Goal: Task Accomplishment & Management: Manage account settings

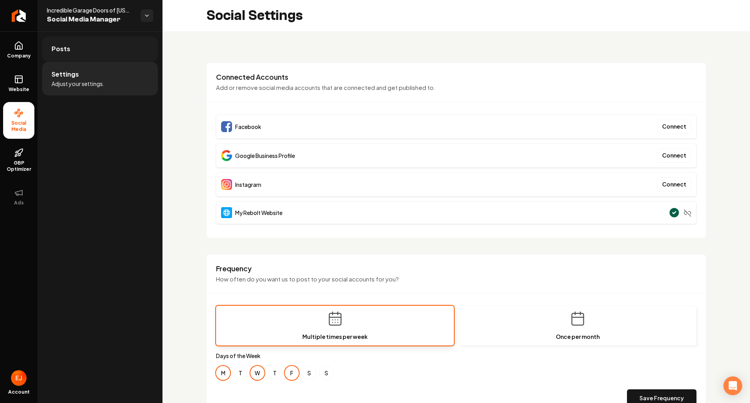
click at [73, 46] on link "Posts" at bounding box center [100, 48] width 116 height 25
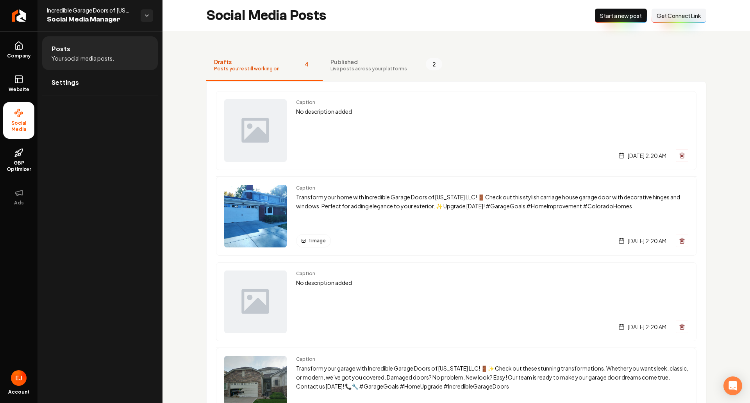
click at [673, 19] on span "Get Connect Link" at bounding box center [679, 16] width 45 height 8
click at [668, 18] on span "Get Connect Link" at bounding box center [679, 16] width 45 height 8
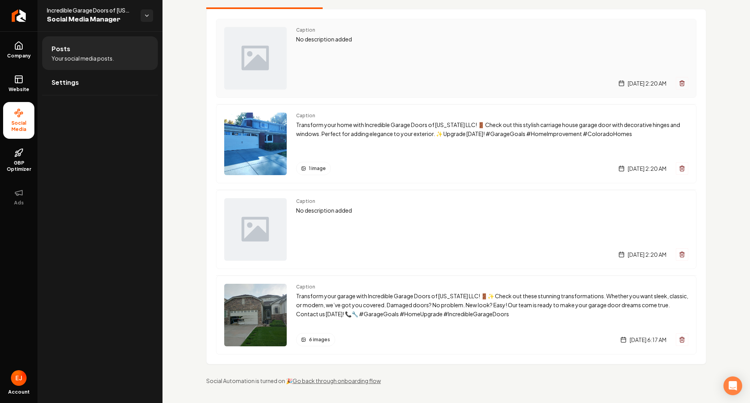
scroll to position [73, 0]
click at [274, 307] on img "Main content area" at bounding box center [255, 314] width 62 height 62
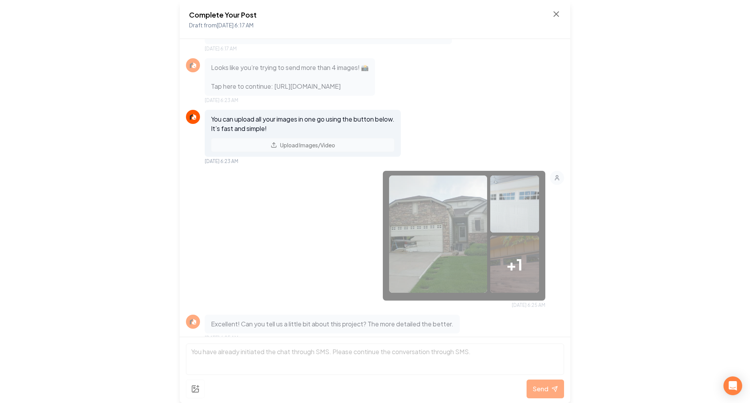
scroll to position [107, 0]
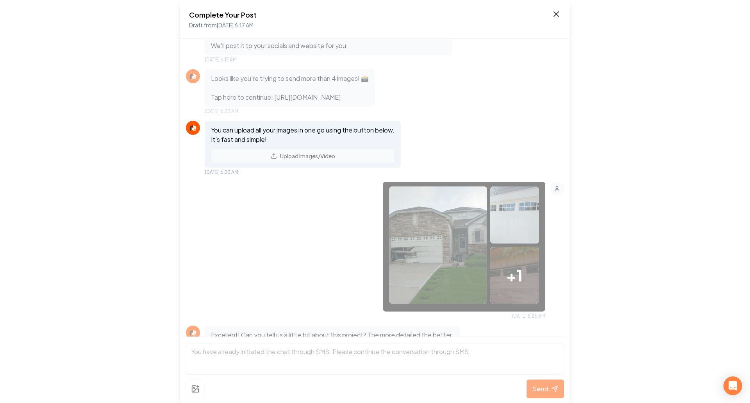
click at [555, 13] on icon at bounding box center [556, 14] width 5 height 5
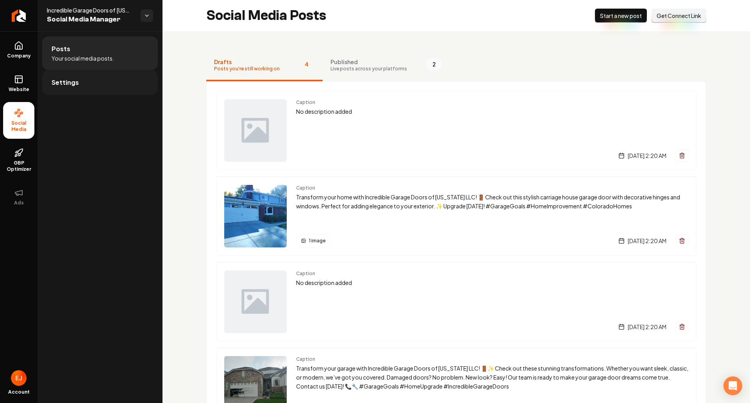
click at [100, 81] on link "Settings" at bounding box center [100, 82] width 116 height 25
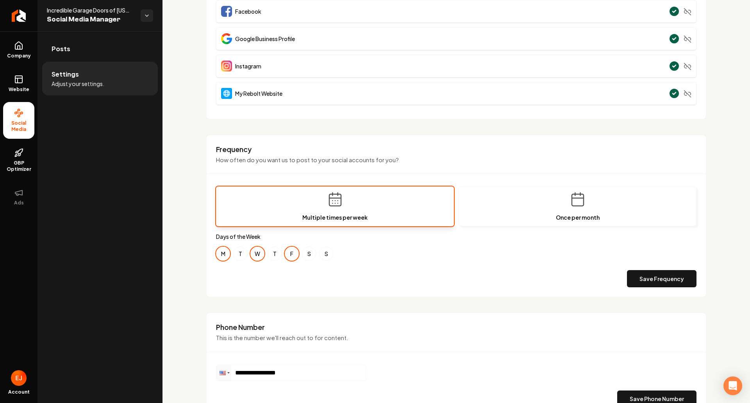
scroll to position [117, 0]
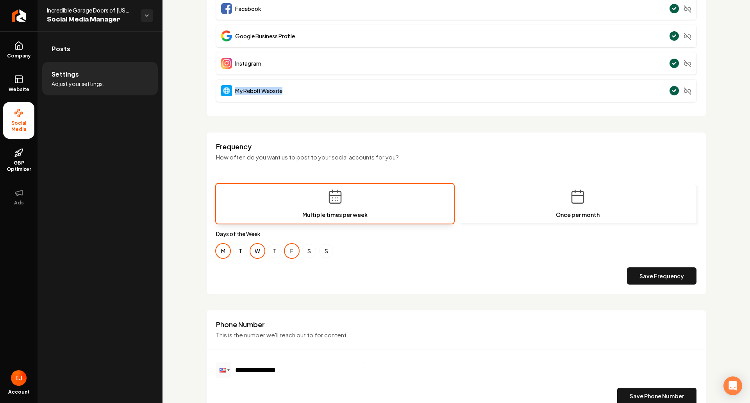
drag, startPoint x: 293, startPoint y: 88, endPoint x: 234, endPoint y: 90, distance: 59.8
click at [234, 90] on div "My Rebolt Website" at bounding box center [456, 90] width 480 height 23
click at [20, 159] on link "GBP Optimizer" at bounding box center [18, 160] width 31 height 37
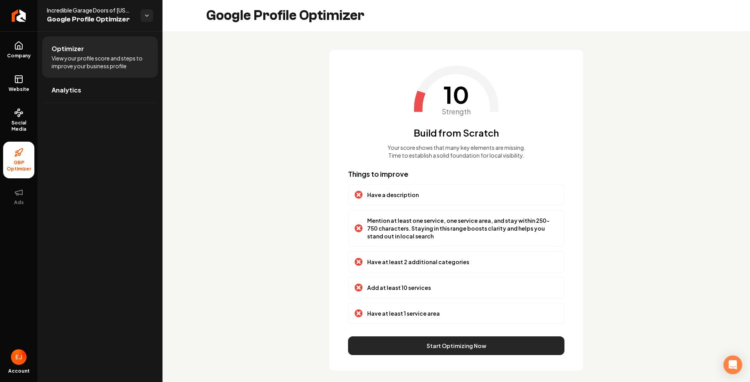
click at [435, 348] on button "Start Optimizing Now" at bounding box center [456, 346] width 216 height 19
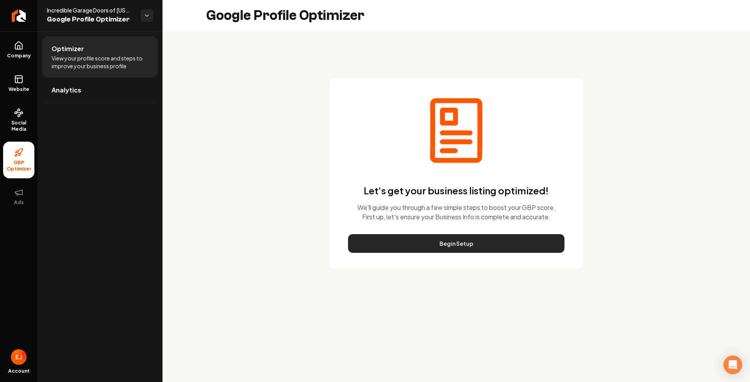
click at [460, 247] on button "Begin Setup" at bounding box center [456, 243] width 216 height 19
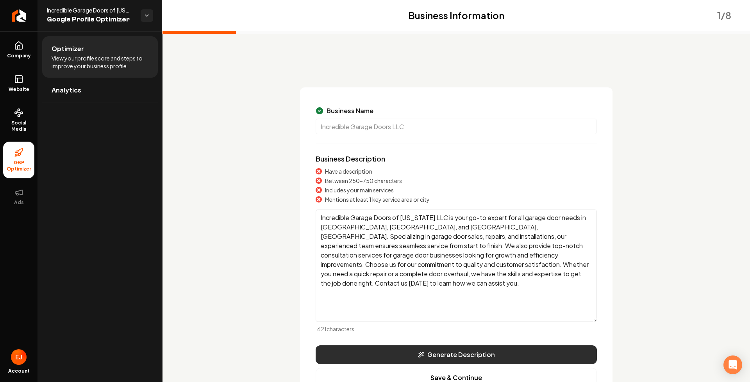
click at [401, 361] on button "Generate Description" at bounding box center [456, 355] width 281 height 19
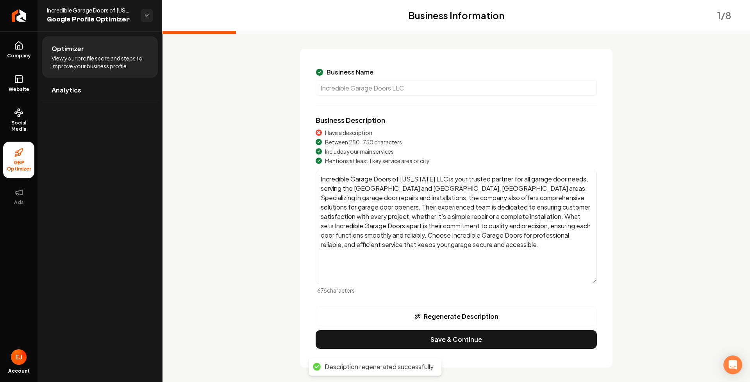
scroll to position [39, 0]
click at [448, 314] on button "Regenerate Description" at bounding box center [456, 317] width 281 height 20
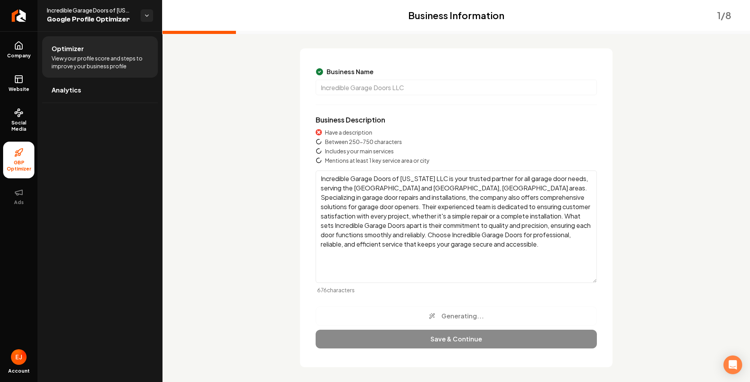
type textarea "Incredible Garage Doors of Colorado LLC offers expert garage door solutions, in…"
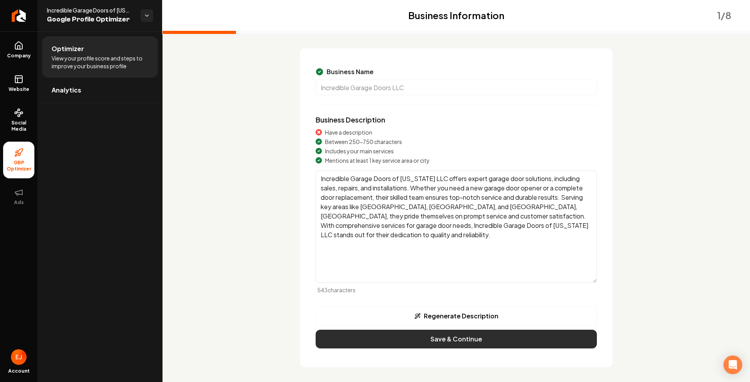
click at [443, 342] on button "Save & Continue" at bounding box center [456, 339] width 281 height 19
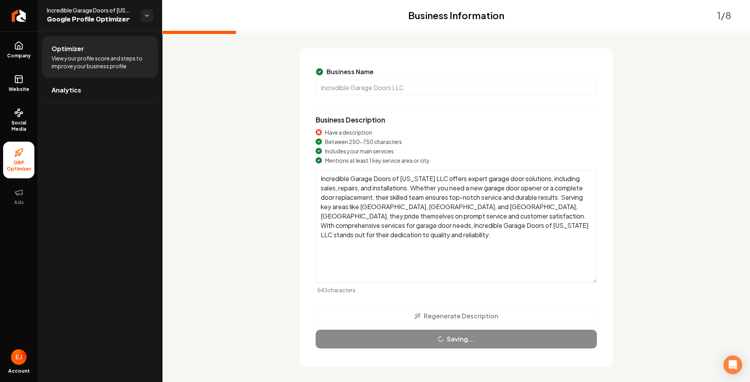
scroll to position [0, 0]
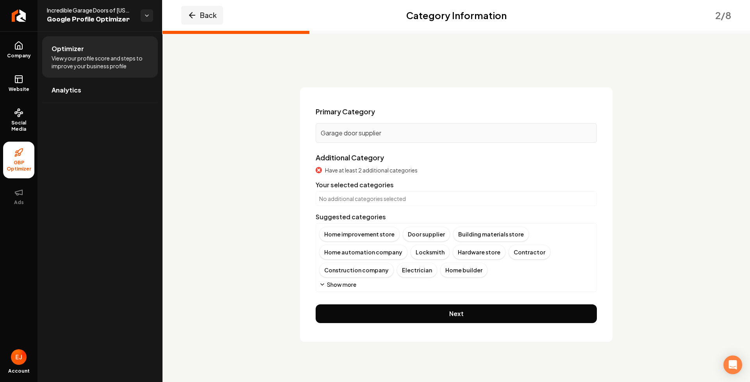
click at [209, 19] on button "Back" at bounding box center [202, 15] width 42 height 19
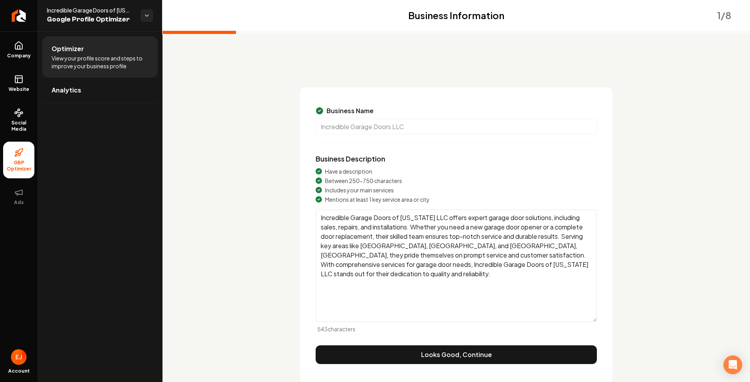
drag, startPoint x: 323, startPoint y: 219, endPoint x: 438, endPoint y: 215, distance: 115.3
click at [438, 215] on textarea "Incredible Garage Doors of Colorado LLC offers expert garage door solutions, in…" at bounding box center [456, 266] width 281 height 112
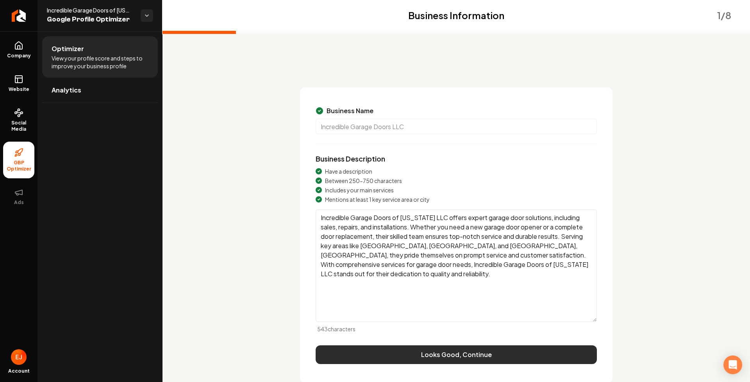
click at [447, 350] on button "Looks Good, Continue" at bounding box center [456, 355] width 281 height 19
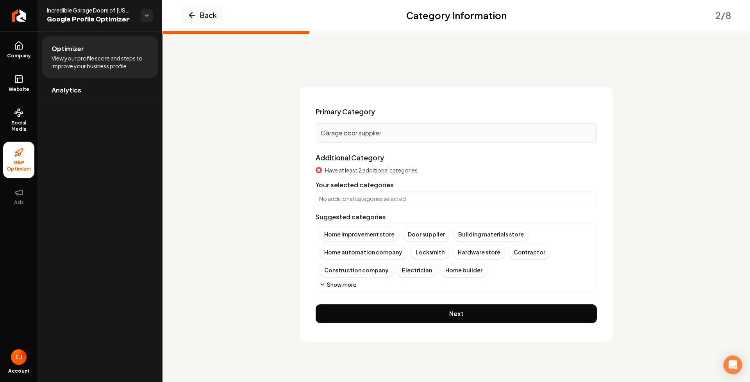
click at [348, 286] on button "Show more" at bounding box center [337, 285] width 37 height 8
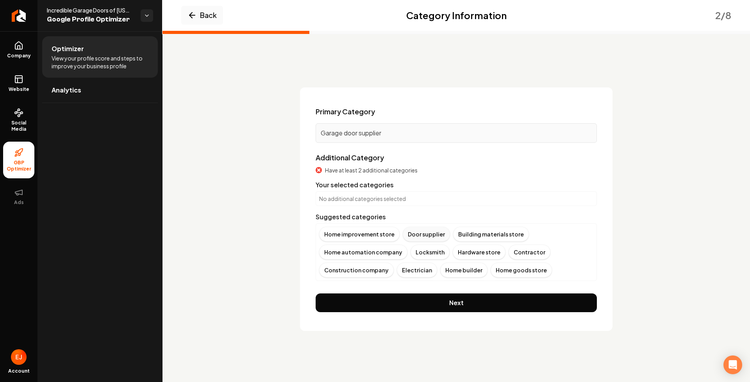
click at [427, 238] on div "Door supplier" at bounding box center [426, 234] width 47 height 15
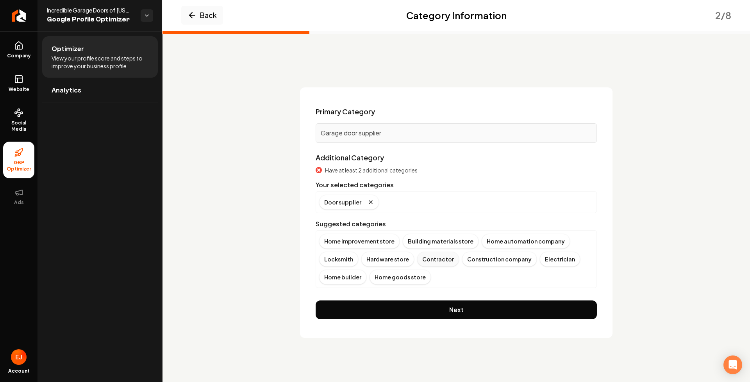
click at [430, 259] on div "Contractor" at bounding box center [438, 259] width 42 height 15
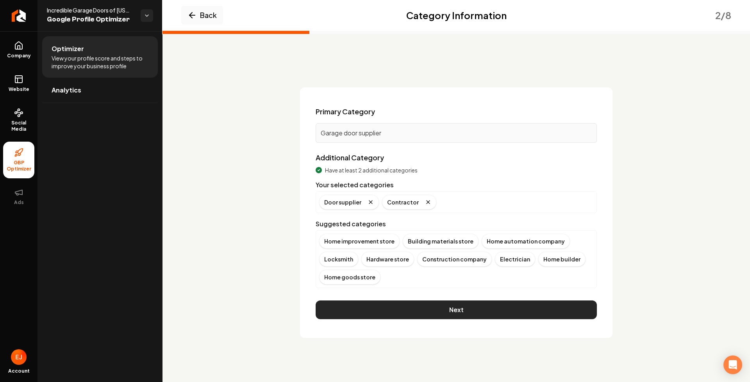
click at [456, 310] on button "Next" at bounding box center [456, 310] width 281 height 19
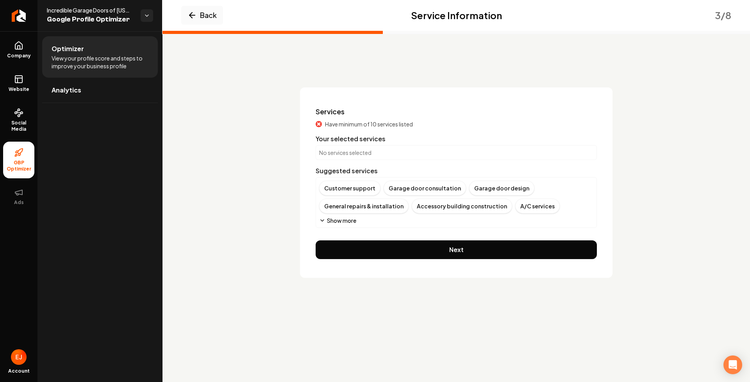
click at [339, 223] on button "Show more" at bounding box center [337, 221] width 37 height 8
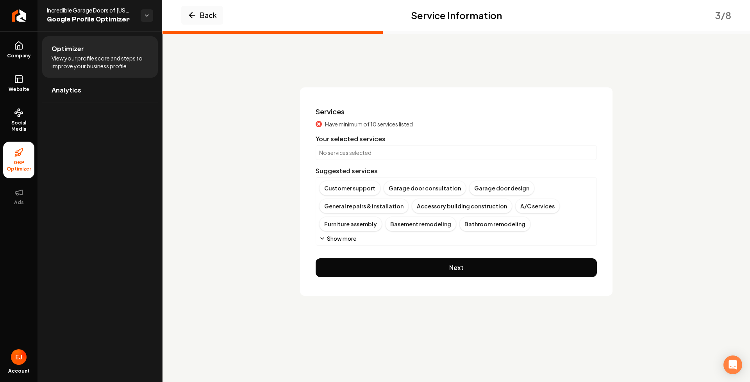
click at [348, 240] on button "Show more" at bounding box center [337, 239] width 37 height 8
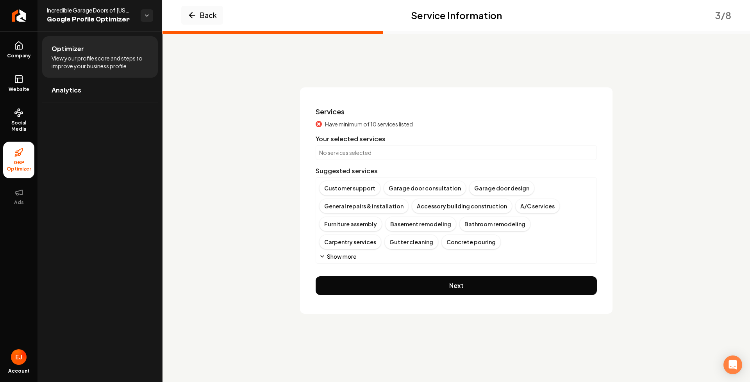
click at [350, 258] on button "Show more" at bounding box center [337, 257] width 37 height 8
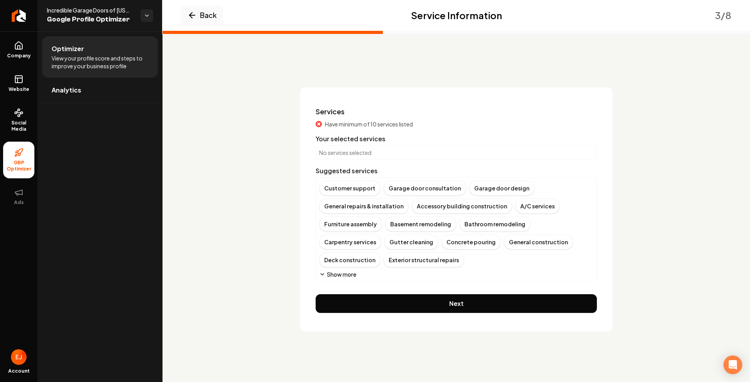
click at [350, 275] on button "Show more" at bounding box center [337, 275] width 37 height 8
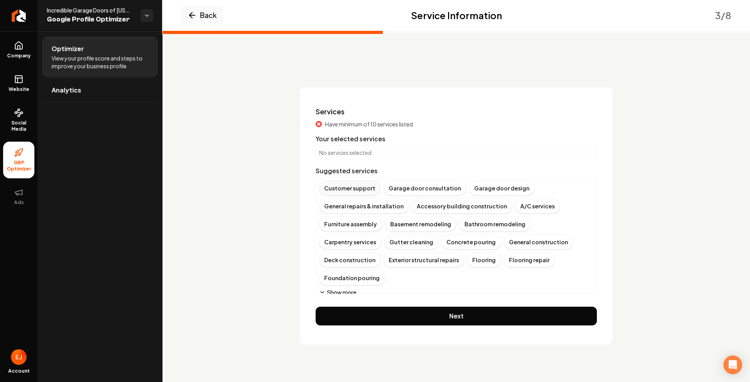
click at [358, 189] on div "Customer support" at bounding box center [349, 188] width 61 height 15
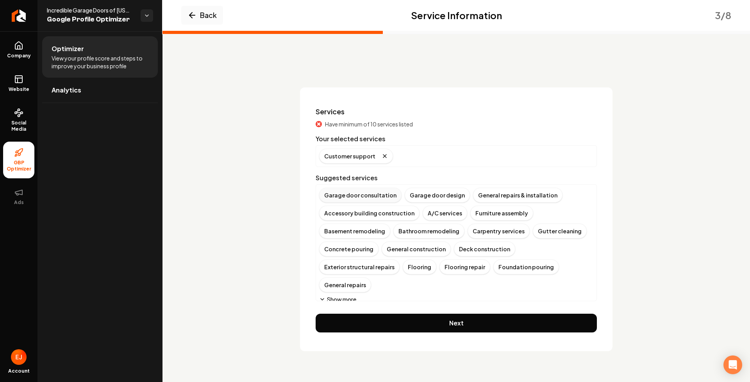
click at [352, 199] on div "Garage door consultation" at bounding box center [360, 195] width 82 height 15
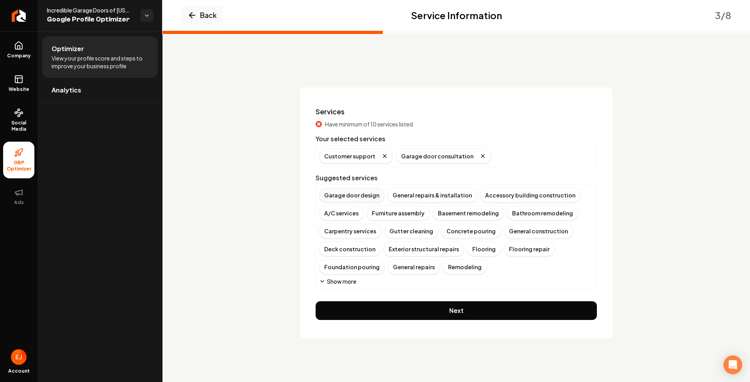
click at [345, 198] on div "Garage door design" at bounding box center [351, 195] width 65 height 15
click at [360, 197] on div "General repairs & installation" at bounding box center [363, 195] width 89 height 15
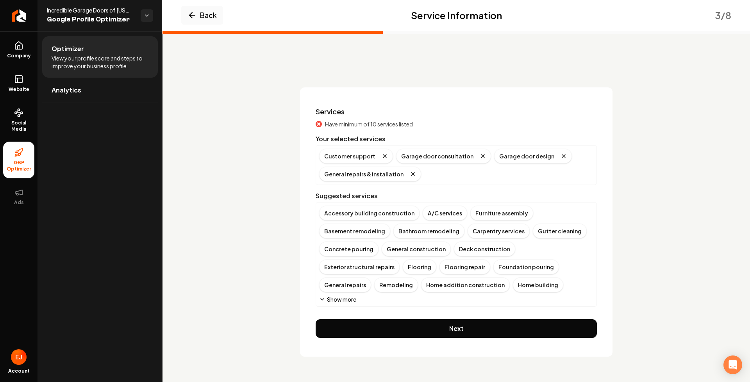
click at [341, 299] on button "Show more" at bounding box center [337, 300] width 37 height 8
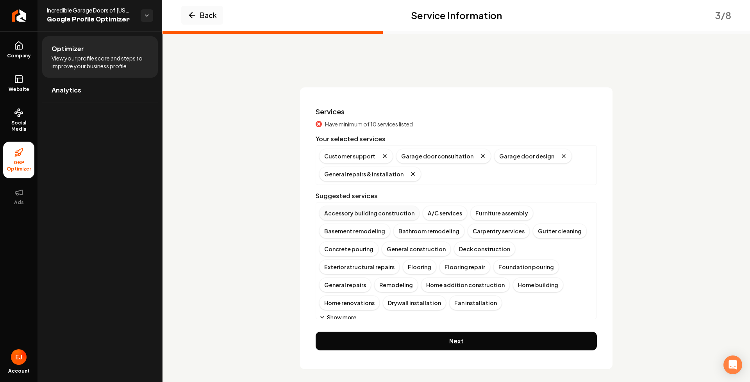
click at [366, 218] on div "Accessory building construction" at bounding box center [369, 213] width 100 height 15
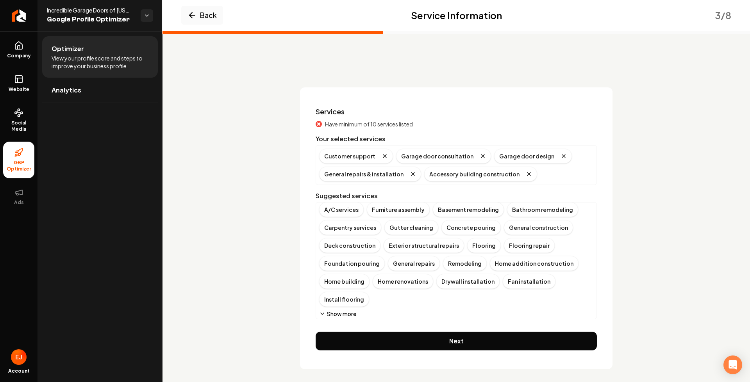
scroll to position [5, 0]
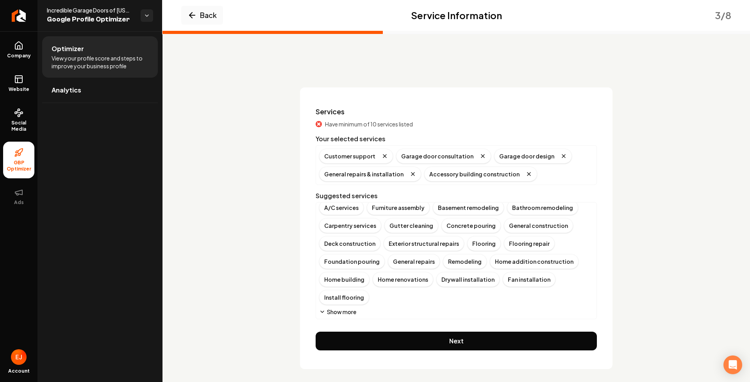
click at [343, 315] on button "Show more" at bounding box center [337, 312] width 37 height 8
click at [536, 301] on div "Installation" at bounding box center [554, 297] width 42 height 15
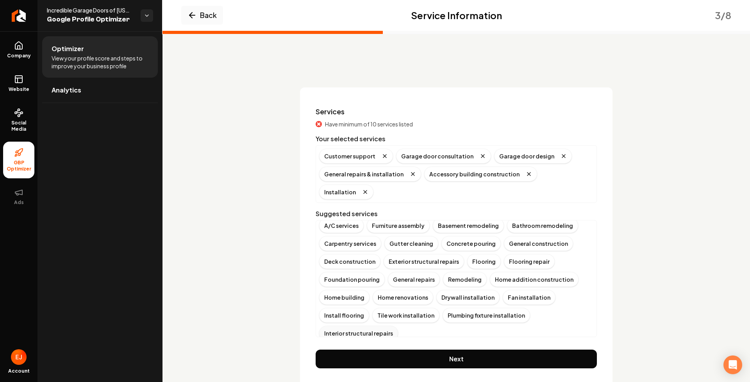
click at [359, 315] on div "A/C services Furniture assembly Basement remodeling Bathroom remodeling Carpent…" at bounding box center [456, 285] width 274 height 134
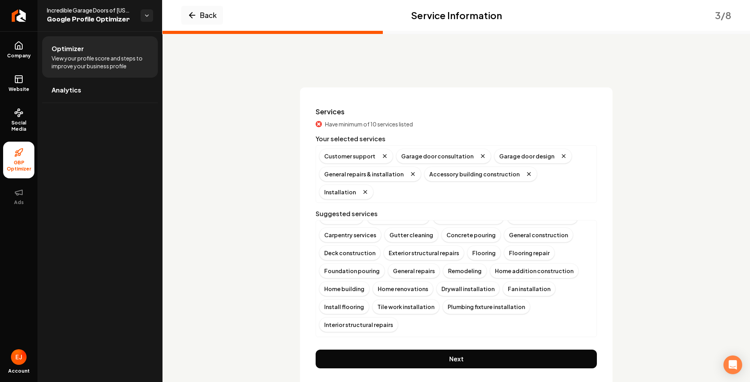
click at [452, 315] on div "A/C services Furniture assembly Basement remodeling Bathroom remodeling Carpent…" at bounding box center [456, 277] width 274 height 134
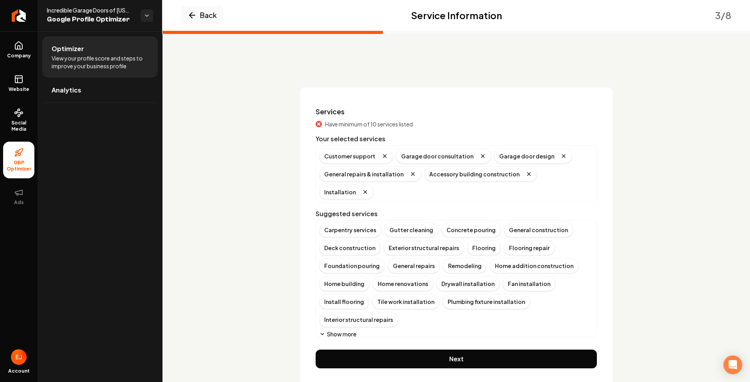
scroll to position [23, 0]
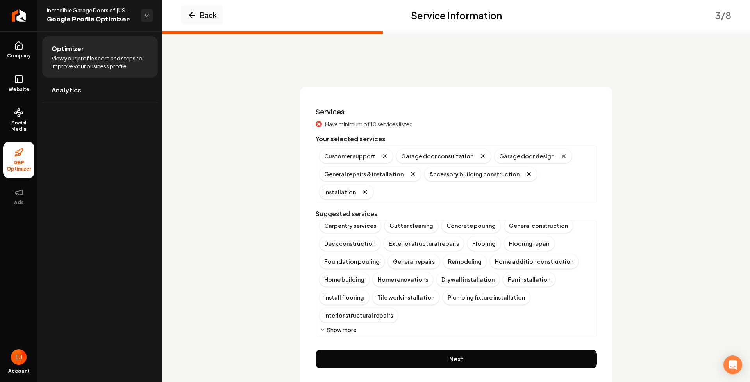
click at [341, 326] on button "Show more" at bounding box center [337, 330] width 37 height 8
click at [341, 308] on div "Interior structural repairs" at bounding box center [358, 315] width 79 height 15
click at [389, 283] on div "Home renovations" at bounding box center [403, 279] width 61 height 15
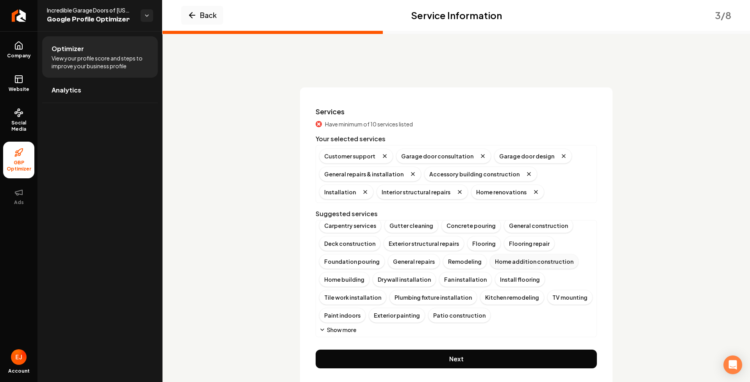
click at [503, 264] on div "Home addition construction" at bounding box center [534, 261] width 89 height 15
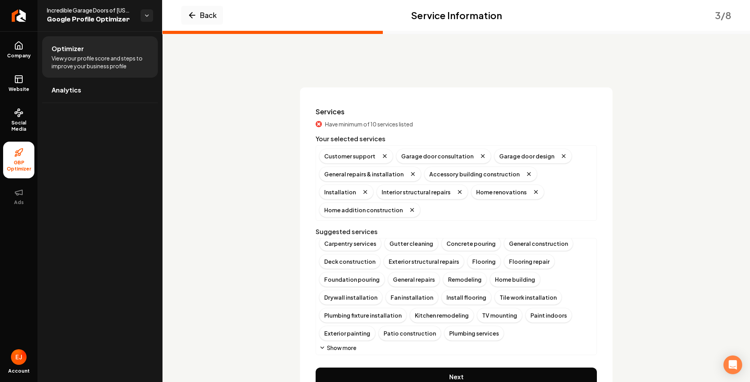
click at [341, 344] on button "Show more" at bounding box center [337, 348] width 37 height 8
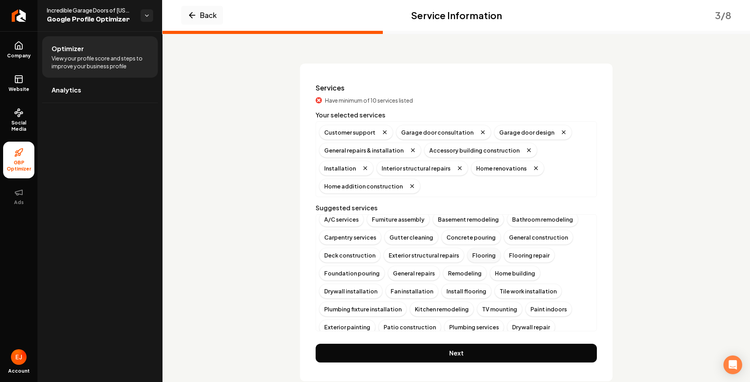
scroll to position [0, 0]
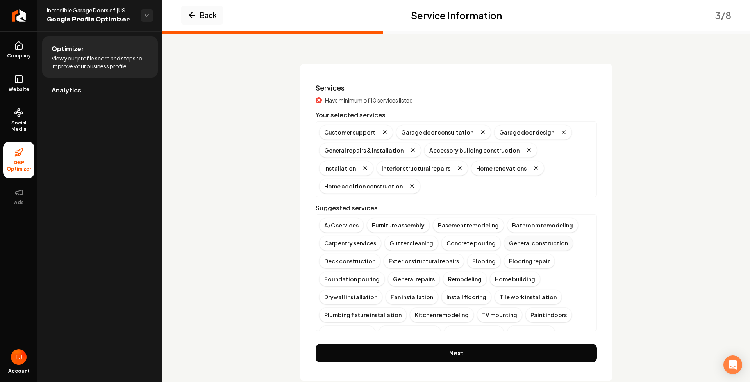
click at [534, 236] on div "General construction" at bounding box center [538, 243] width 69 height 15
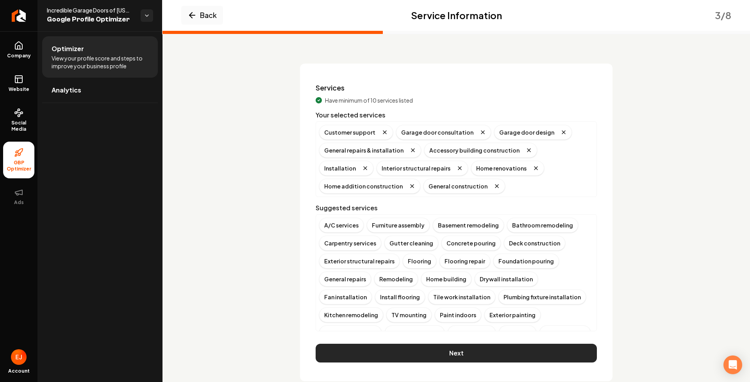
click at [473, 355] on button "Next" at bounding box center [456, 353] width 281 height 19
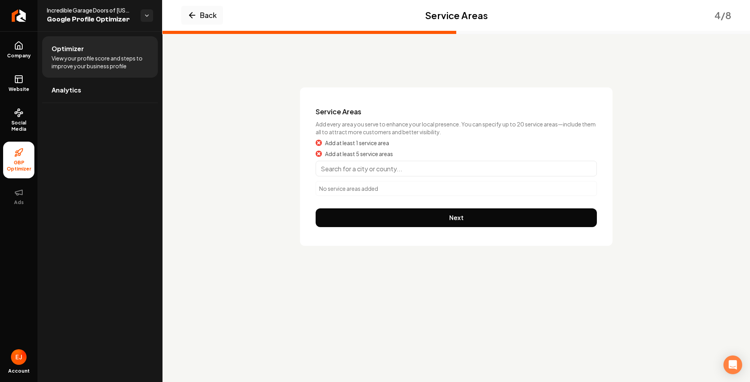
click at [388, 173] on input "Main content area" at bounding box center [456, 169] width 281 height 16
click at [428, 168] on input "Main content area" at bounding box center [456, 169] width 281 height 16
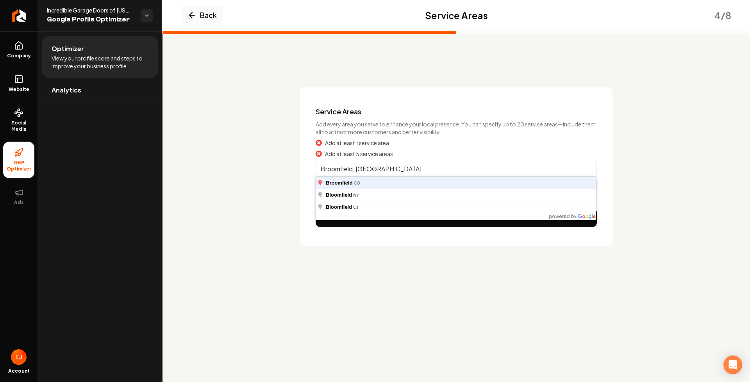
type input "Broomfield, CO"
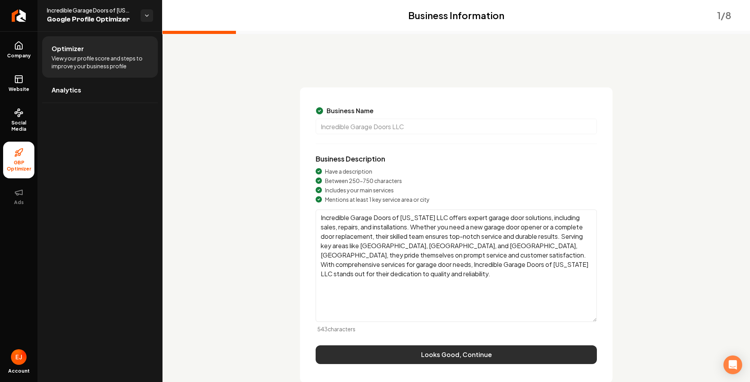
click at [455, 353] on button "Looks Good, Continue" at bounding box center [456, 355] width 281 height 19
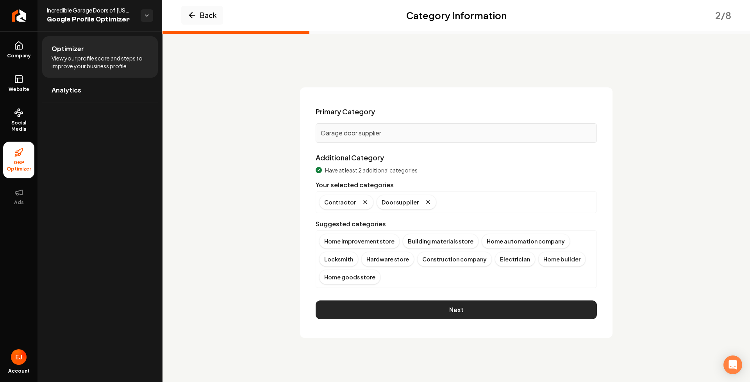
click at [462, 315] on button "Next" at bounding box center [456, 310] width 281 height 19
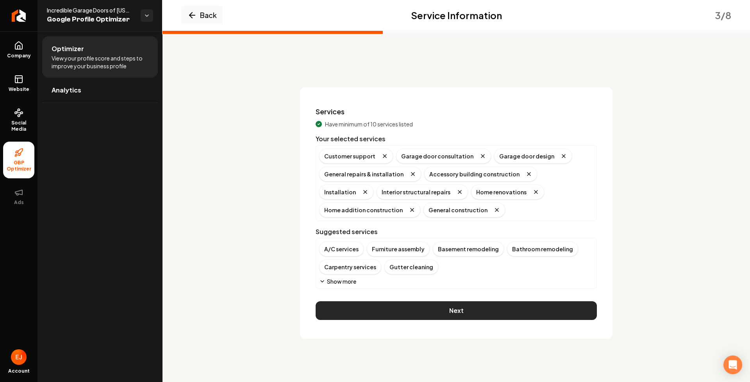
click at [468, 316] on button "Next" at bounding box center [456, 311] width 281 height 19
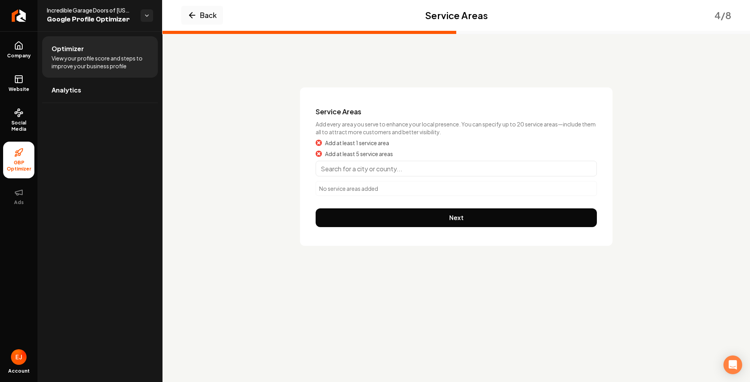
click at [359, 166] on input "Main content area" at bounding box center [456, 169] width 281 height 16
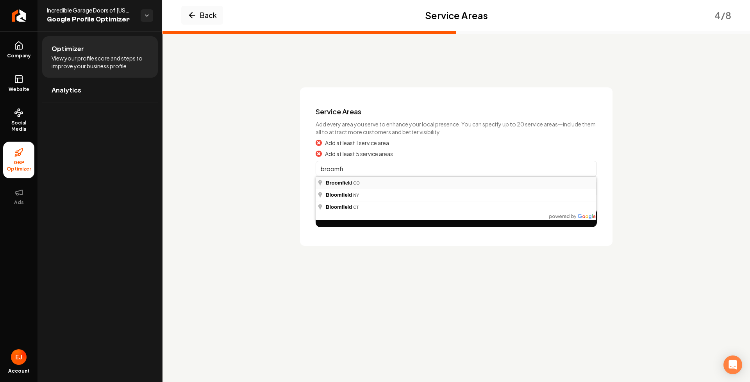
type input "Broomfield, CO"
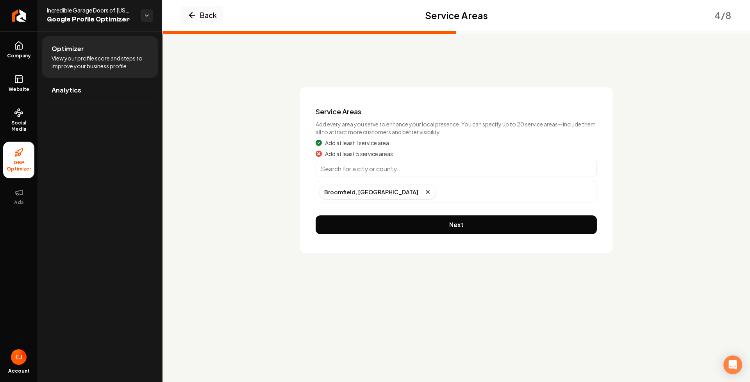
click at [387, 171] on input "Main content area" at bounding box center [456, 169] width 281 height 16
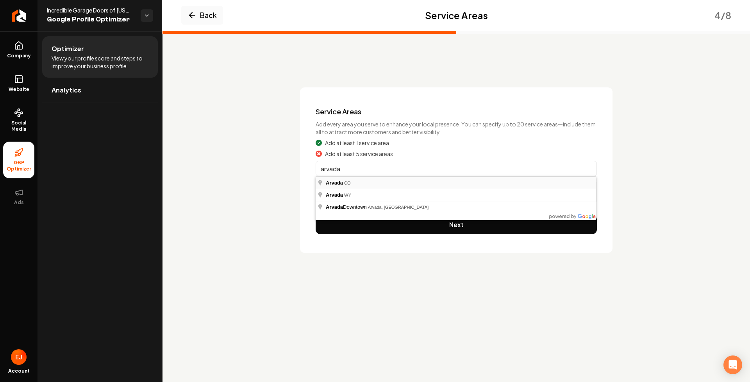
type input "Arvada, CO"
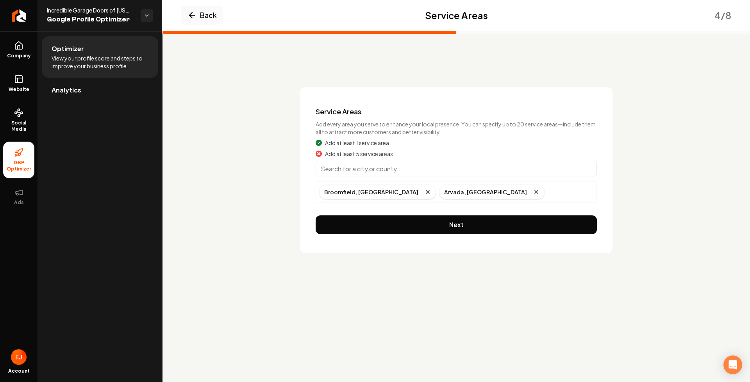
click at [402, 170] on input "Main content area" at bounding box center [456, 169] width 281 height 16
type input "Golden, CO"
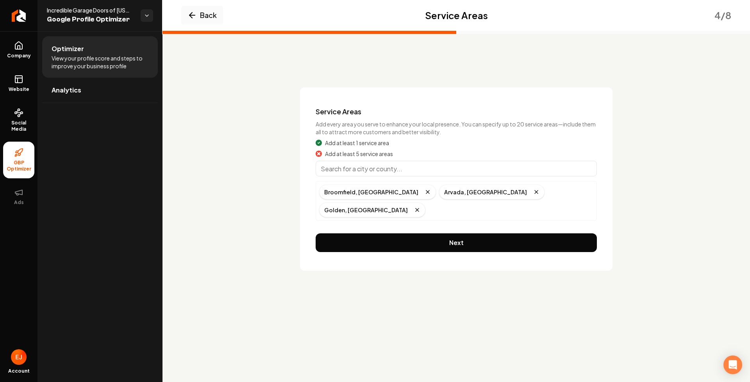
click at [380, 168] on input "Main content area" at bounding box center [456, 169] width 281 height 16
type input "v"
type input "Centennial, CO"
click at [381, 165] on input "Main content area" at bounding box center [456, 169] width 281 height 16
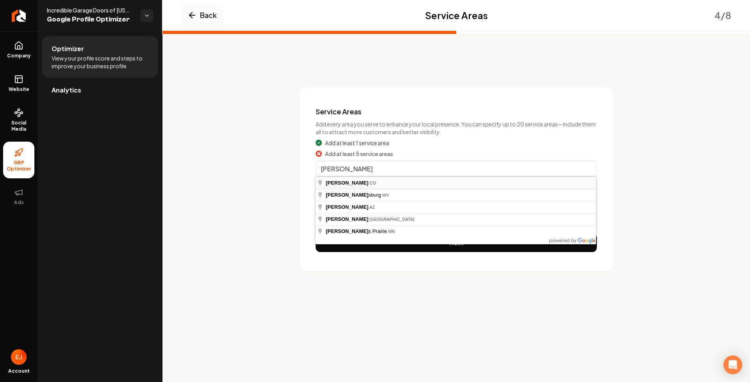
type input "Parker, CO"
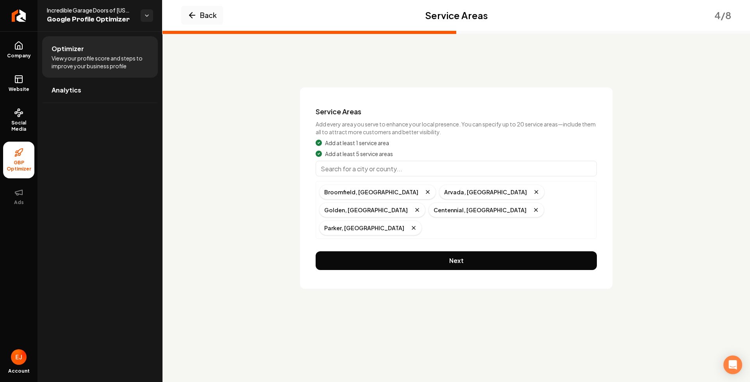
click at [380, 173] on input "Main content area" at bounding box center [456, 169] width 281 height 16
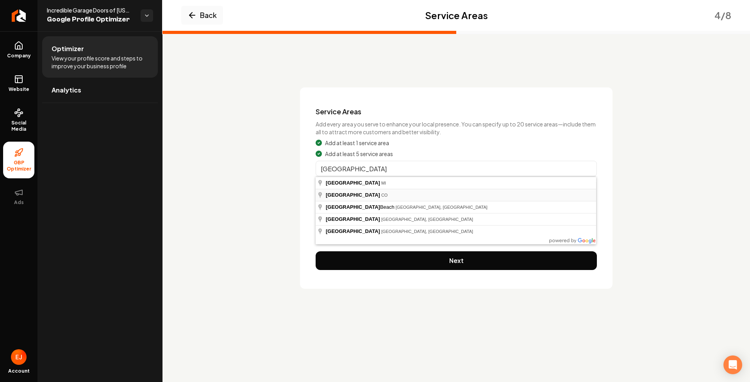
type input "Brighton, CO"
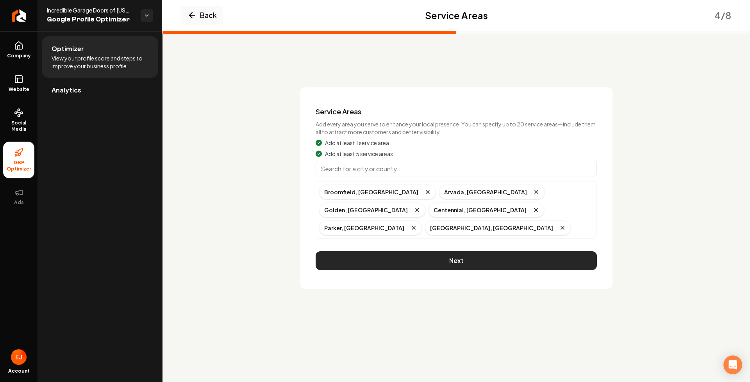
click at [447, 252] on button "Next" at bounding box center [456, 261] width 281 height 19
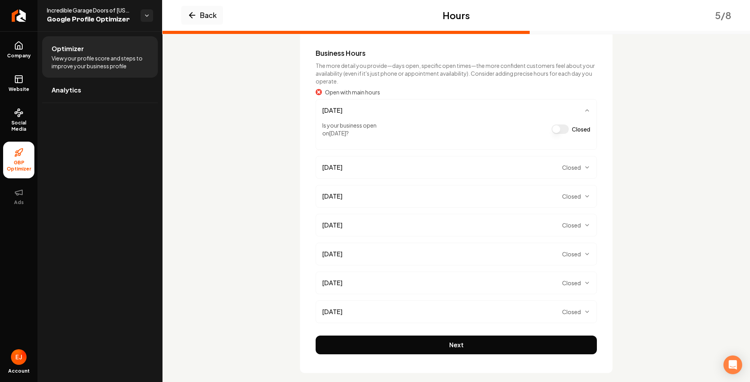
scroll to position [68, 0]
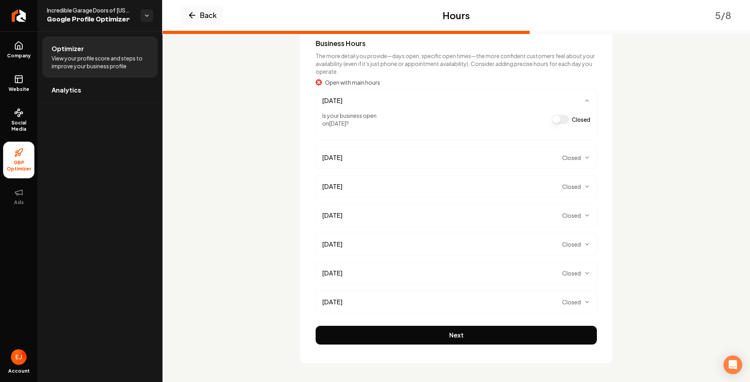
click at [564, 159] on span "Closed" at bounding box center [571, 158] width 19 height 8
click at [559, 149] on button "Closed" at bounding box center [559, 148] width 17 height 9
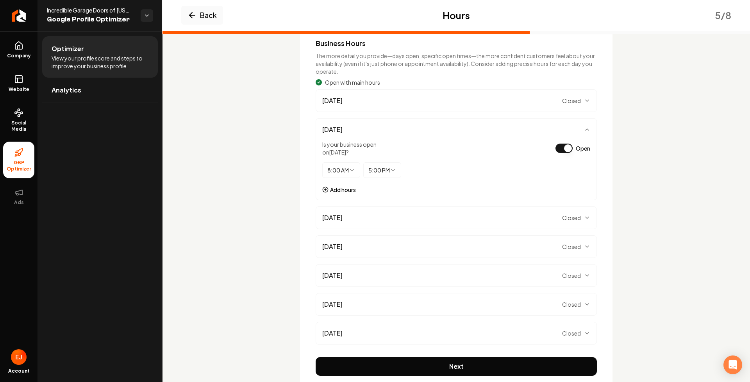
click at [349, 168] on html "Company Website Social Media GBP Optimizer Ads Account Incredible Garage Doors …" at bounding box center [375, 191] width 750 height 382
select select "****"
click at [572, 221] on span "Closed" at bounding box center [571, 218] width 19 height 8
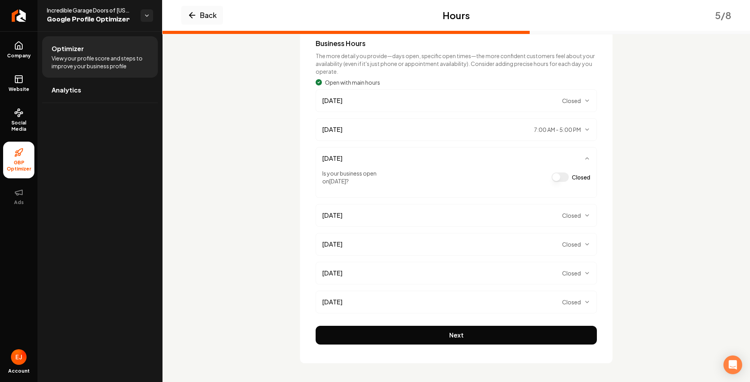
drag, startPoint x: 556, startPoint y: 178, endPoint x: 515, endPoint y: 190, distance: 42.8
click at [556, 177] on button "Closed" at bounding box center [559, 177] width 17 height 9
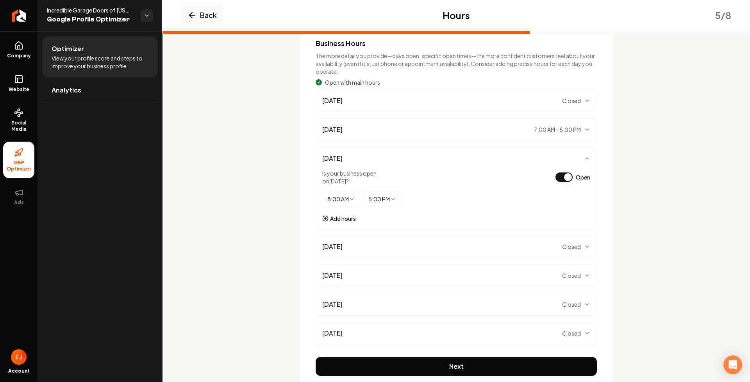
click at [341, 196] on html "Company Website Social Media GBP Optimizer Ads Account Incredible Garage Doors …" at bounding box center [375, 191] width 750 height 382
select select "****"
click at [570, 248] on span "Closed" at bounding box center [571, 247] width 19 height 8
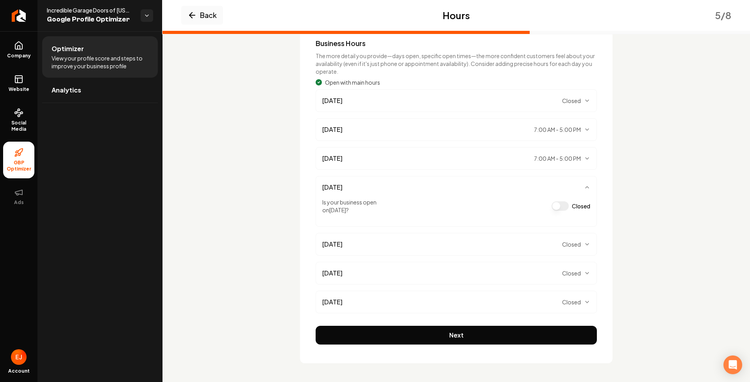
click at [562, 205] on button "Closed" at bounding box center [559, 206] width 17 height 9
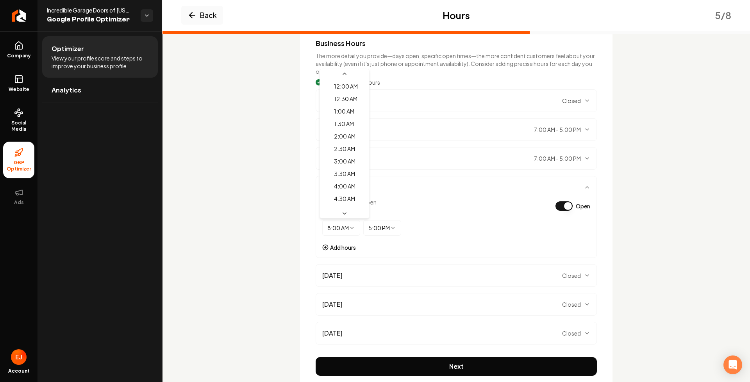
click at [345, 229] on html "Company Website Social Media GBP Optimizer Ads Account Incredible Garage Doors …" at bounding box center [375, 191] width 750 height 382
select select "****"
click at [571, 277] on span "Closed" at bounding box center [571, 276] width 19 height 8
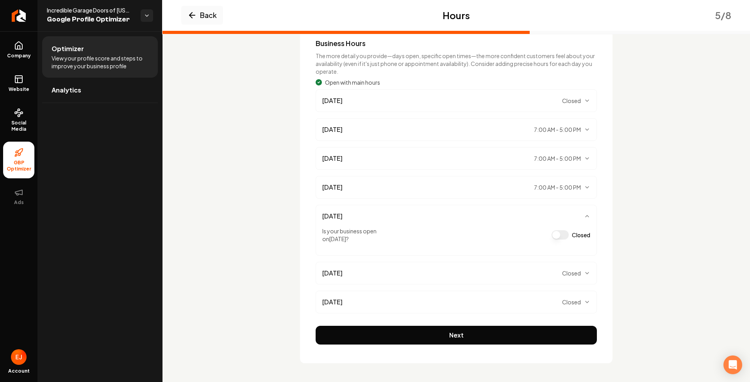
click at [558, 238] on button "Closed" at bounding box center [559, 234] width 17 height 9
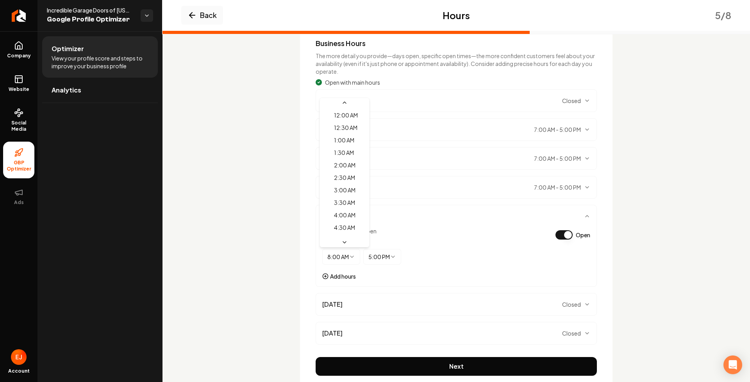
click at [350, 256] on html "Company Website Social Media GBP Optimizer Ads Account Incredible Garage Doors …" at bounding box center [375, 191] width 750 height 382
select select "****"
click at [573, 304] on span "Closed" at bounding box center [571, 305] width 19 height 8
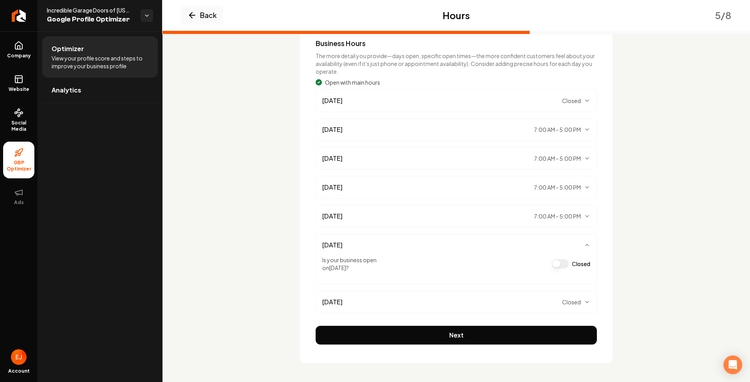
click at [553, 265] on button "Closed" at bounding box center [559, 263] width 17 height 9
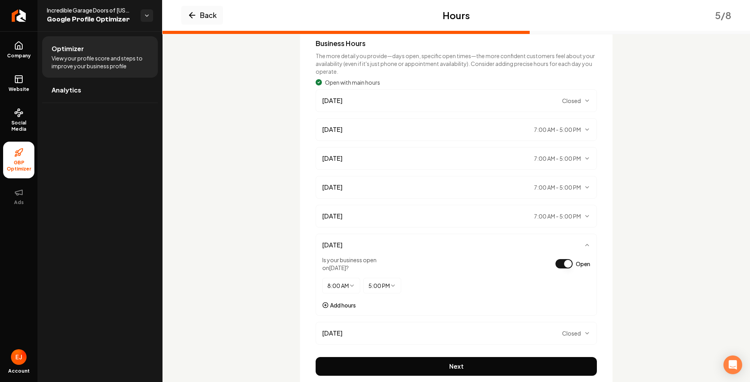
click at [344, 284] on html "Company Website Social Media GBP Optimizer Ads Account Incredible Garage Doors …" at bounding box center [375, 191] width 750 height 382
select select "****"
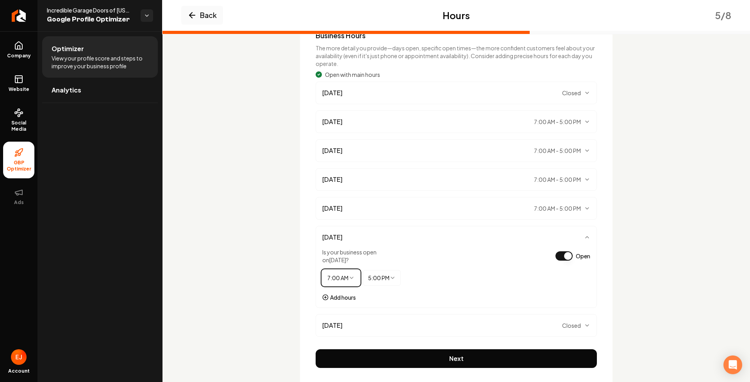
scroll to position [100, 0]
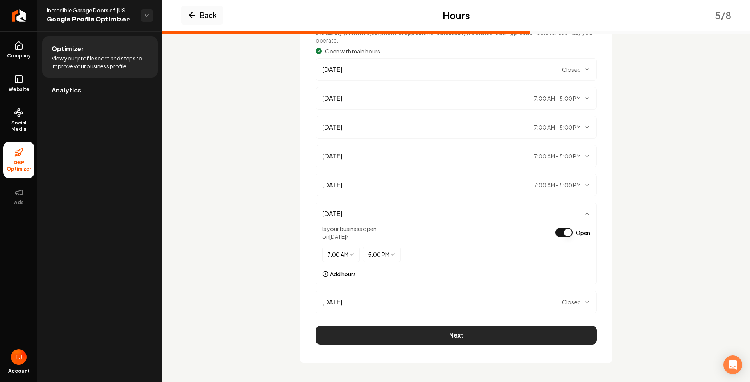
click at [536, 339] on button "Next" at bounding box center [456, 335] width 281 height 19
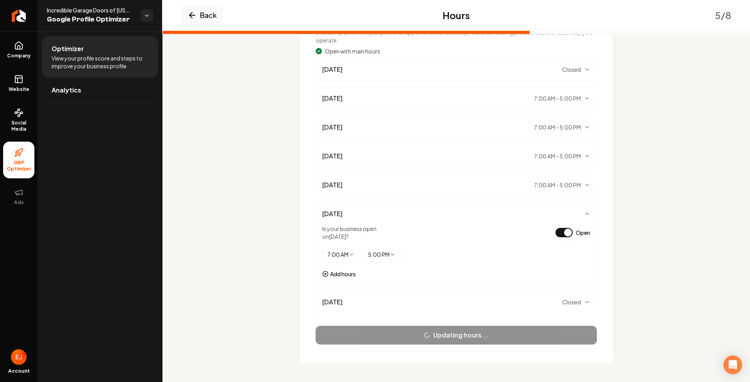
scroll to position [0, 0]
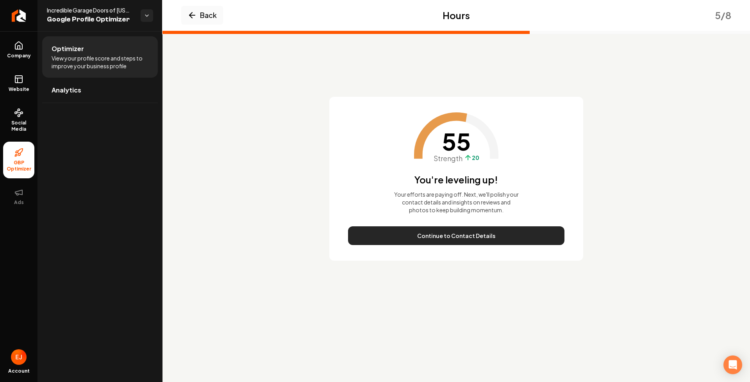
click at [457, 244] on button "Continue to Contact Details" at bounding box center [456, 236] width 216 height 19
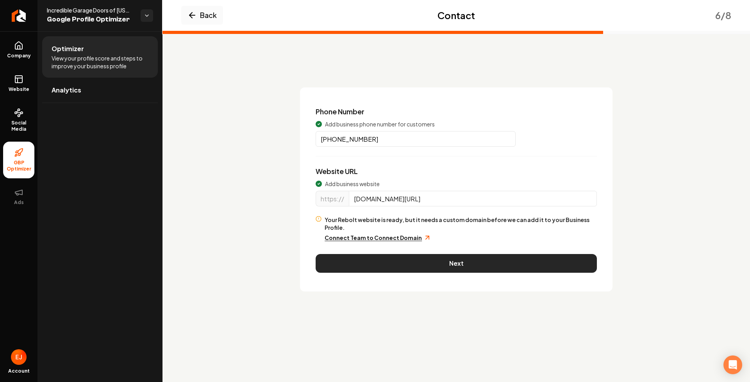
click at [459, 259] on button "Next" at bounding box center [456, 263] width 281 height 19
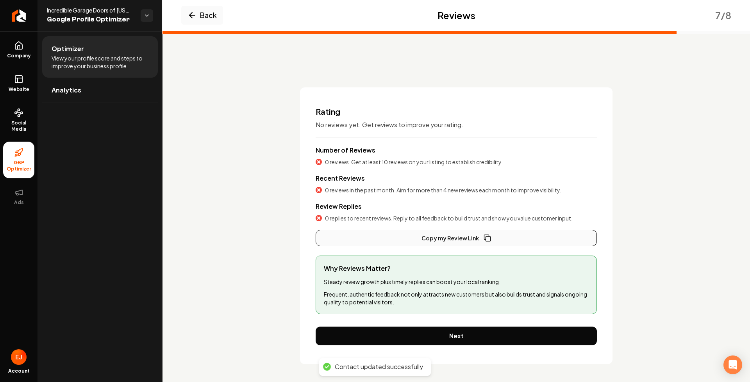
scroll to position [1, 0]
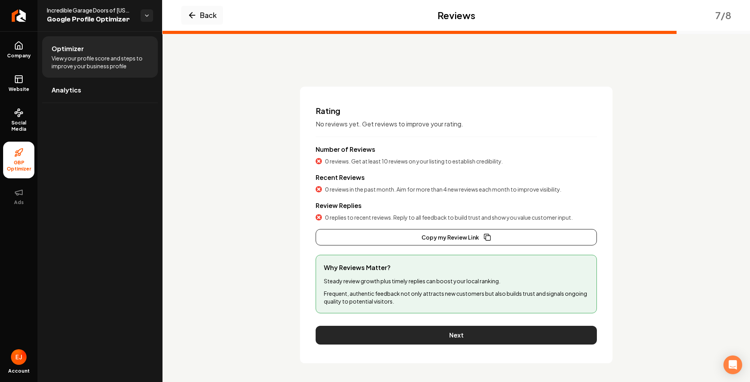
click at [450, 341] on button "Next" at bounding box center [456, 335] width 281 height 19
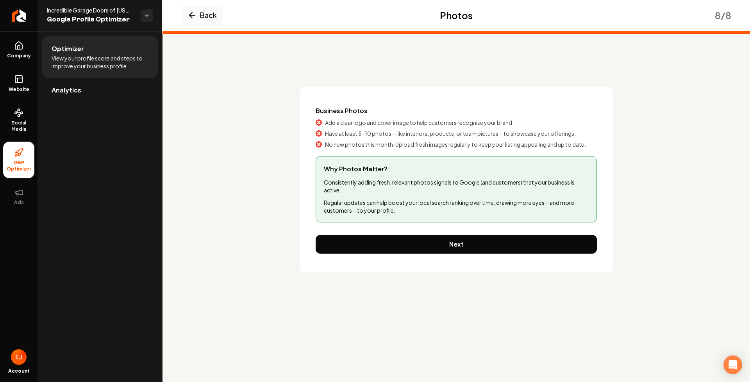
scroll to position [0, 0]
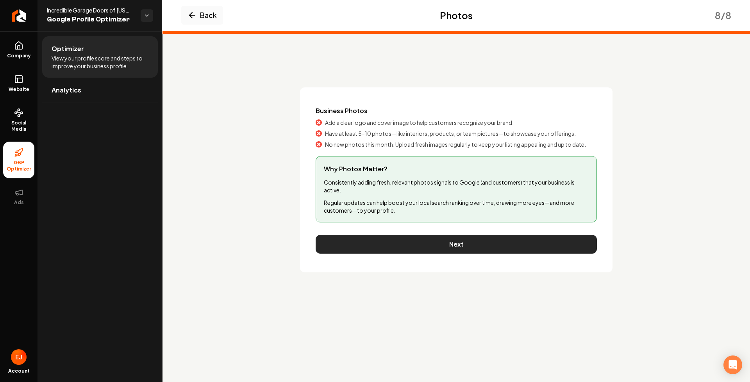
click at [425, 251] on button "Next" at bounding box center [456, 244] width 281 height 19
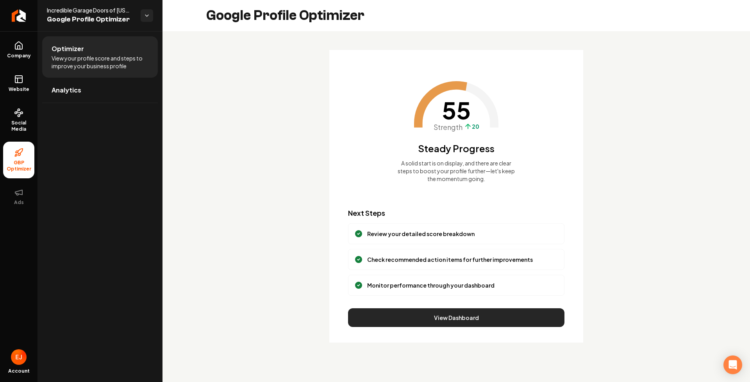
click at [448, 323] on button "View Dashboard" at bounding box center [456, 318] width 216 height 19
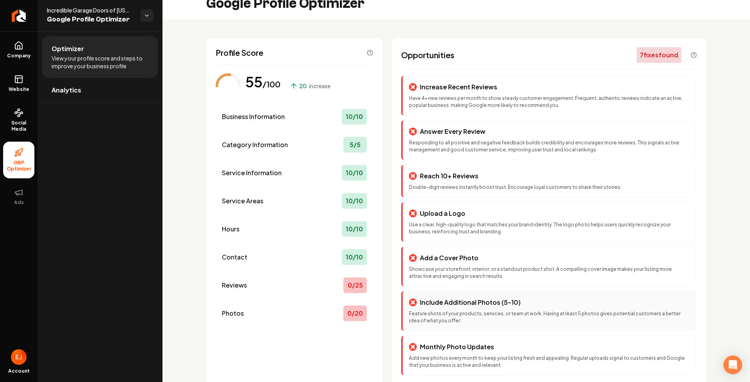
scroll to position [46, 0]
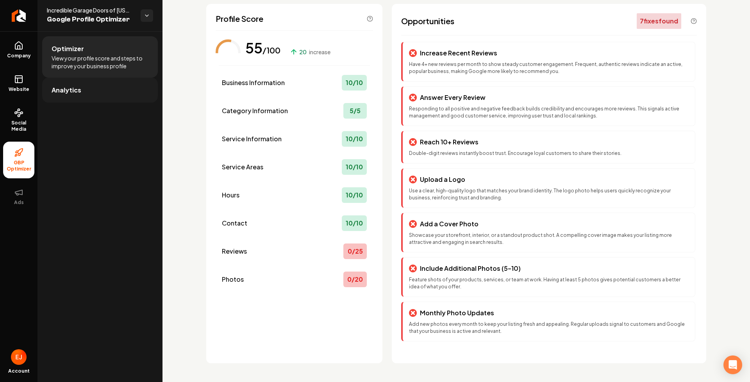
click at [79, 91] on span "Analytics" at bounding box center [67, 90] width 30 height 9
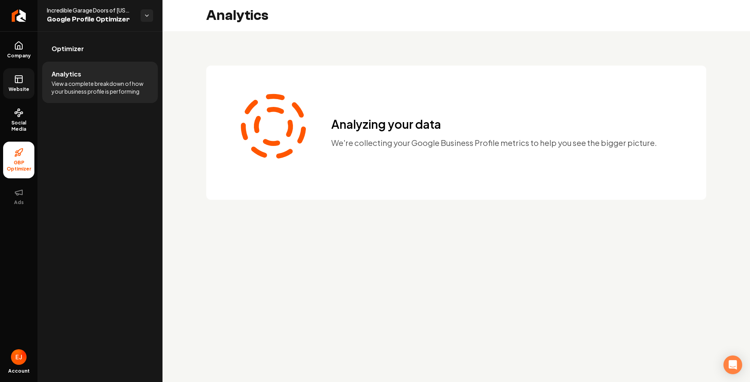
click at [20, 80] on icon at bounding box center [18, 79] width 9 height 9
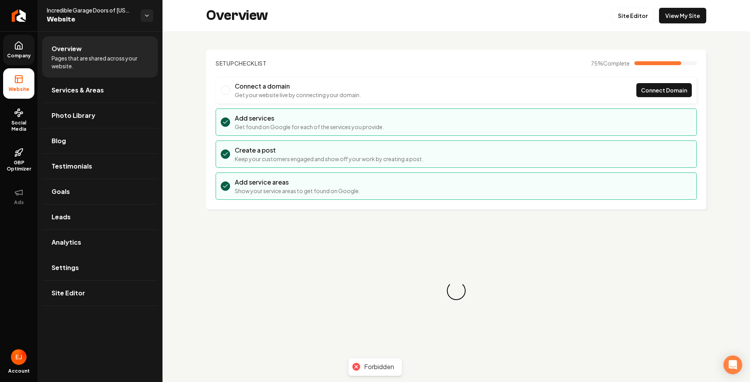
click at [21, 54] on span "Company" at bounding box center [19, 56] width 30 height 6
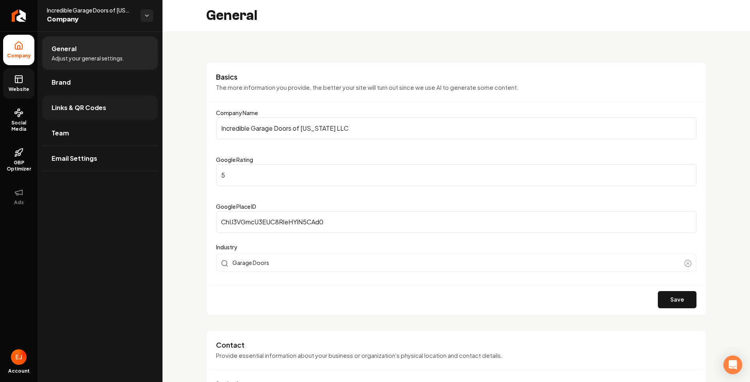
click at [71, 114] on link "Links & QR Codes" at bounding box center [100, 107] width 116 height 25
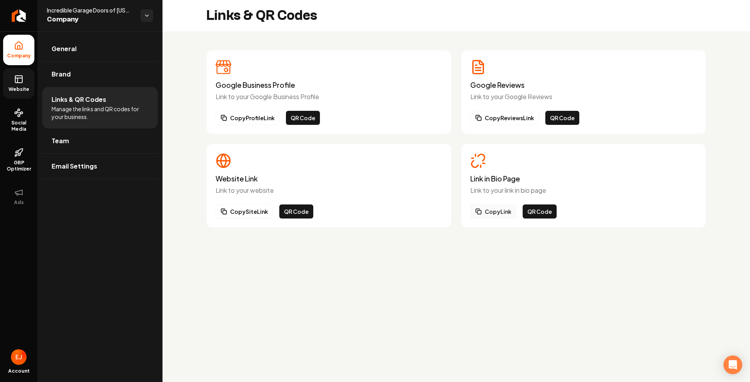
click at [495, 213] on button "Copy Link" at bounding box center [493, 212] width 46 height 14
drag, startPoint x: 307, startPoint y: 79, endPoint x: 218, endPoint y: 73, distance: 89.2
click at [218, 73] on div "Google Business Profile Link to your Google Business Profile" at bounding box center [329, 80] width 227 height 42
drag, startPoint x: 525, startPoint y: 80, endPoint x: 464, endPoint y: 85, distance: 60.8
click at [464, 85] on div "Google Reviews Link to your Google Reviews Copy Reviews Link QR Code" at bounding box center [583, 92] width 245 height 84
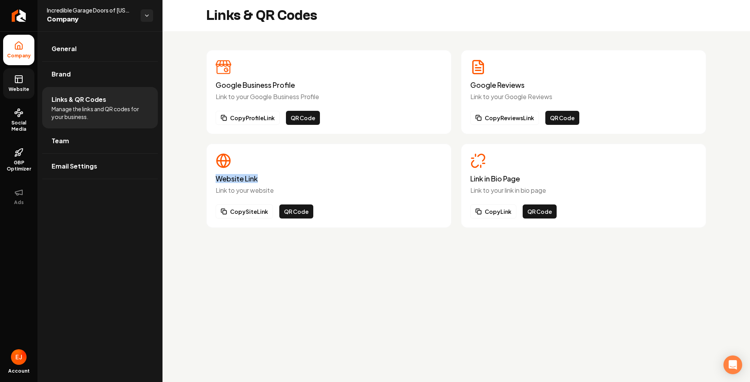
drag, startPoint x: 273, startPoint y: 178, endPoint x: 214, endPoint y: 177, distance: 59.8
click at [214, 177] on div "Website Link Link to your website Copy Site Link QR Code" at bounding box center [328, 186] width 245 height 84
click at [538, 215] on button "QR Code" at bounding box center [540, 212] width 34 height 14
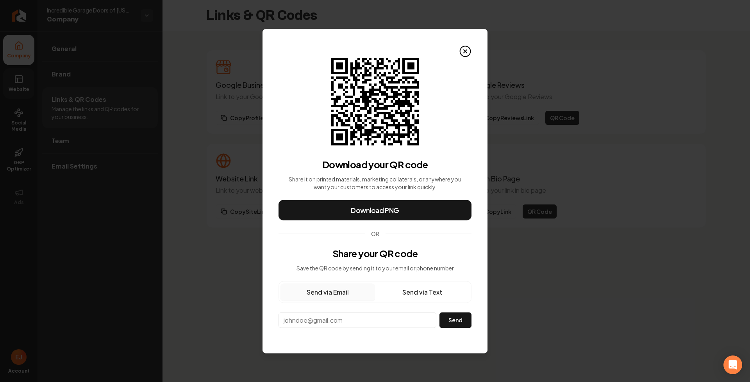
click at [464, 54] on icon at bounding box center [465, 51] width 12 height 12
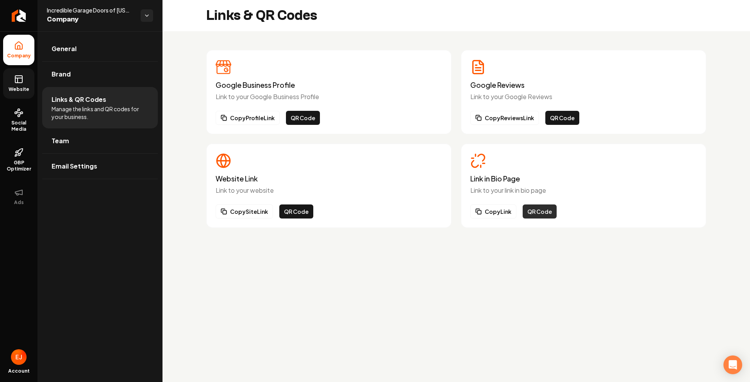
click at [535, 209] on button "QR Code" at bounding box center [540, 212] width 34 height 14
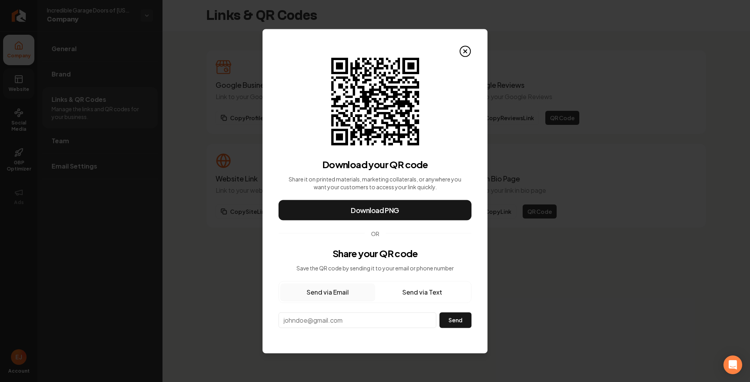
click at [365, 322] on input "email" at bounding box center [357, 320] width 158 height 16
paste input "incrediblegaragedoors@gmai"
drag, startPoint x: 284, startPoint y: 319, endPoint x: 352, endPoint y: 321, distance: 68.0
click at [352, 321] on input "incrediblegaragedoors@gmail.com" at bounding box center [357, 320] width 158 height 16
click at [400, 319] on input "incrediblegaragedoors@gmail.com" at bounding box center [357, 320] width 158 height 16
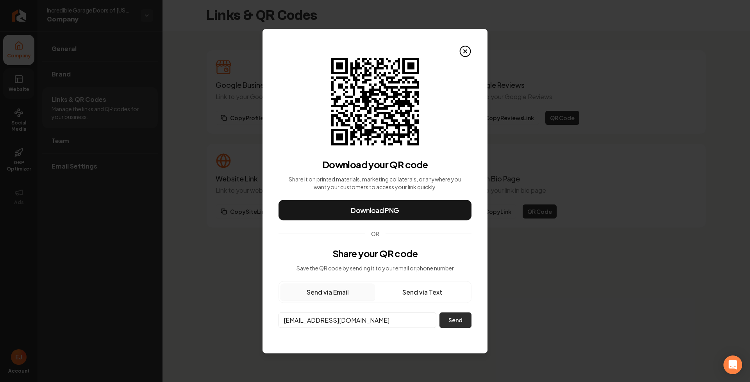
type input "incrediblegaragedoors@gmail.com"
click at [463, 323] on button "Send" at bounding box center [455, 320] width 32 height 16
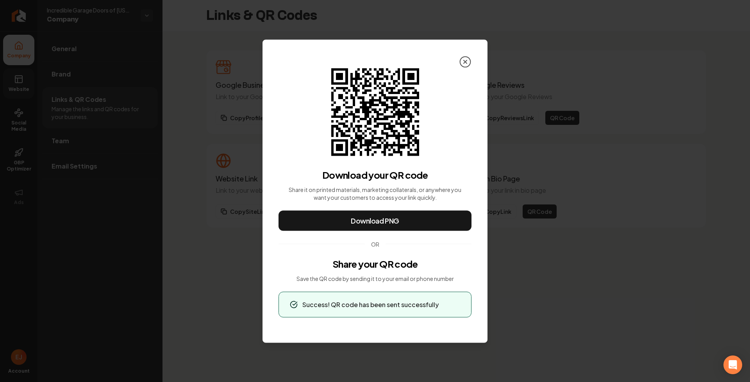
click at [466, 61] on icon at bounding box center [465, 61] width 12 height 12
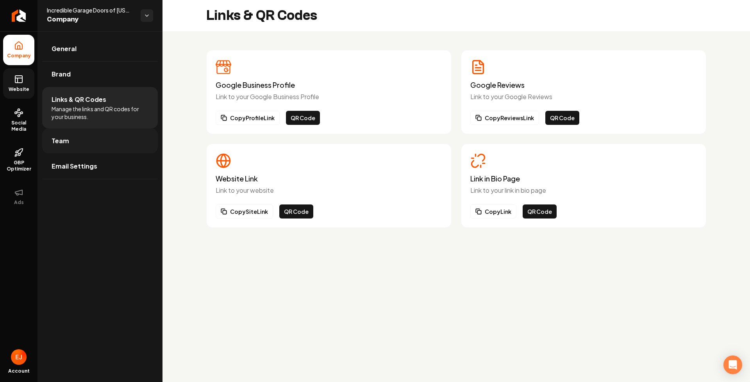
click at [61, 141] on span "Team" at bounding box center [61, 140] width 18 height 9
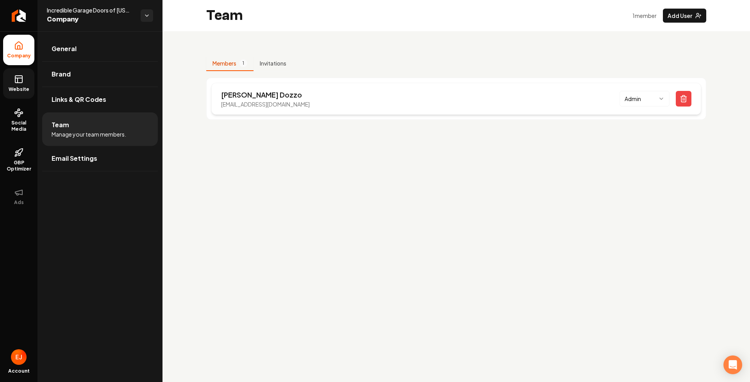
drag, startPoint x: 218, startPoint y: 102, endPoint x: 318, endPoint y: 107, distance: 100.5
click at [318, 107] on div "Matthew Dozzo incrediblegaragedoors@gmail.com Admin" at bounding box center [456, 99] width 490 height 32
click at [73, 99] on span "Links & QR Codes" at bounding box center [79, 99] width 55 height 9
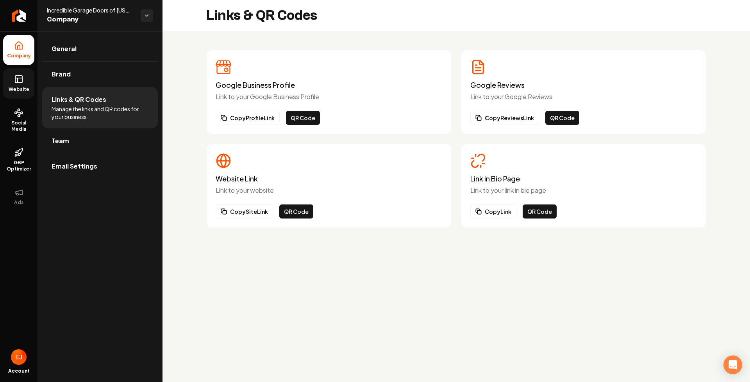
click at [23, 81] on icon at bounding box center [18, 79] width 9 height 9
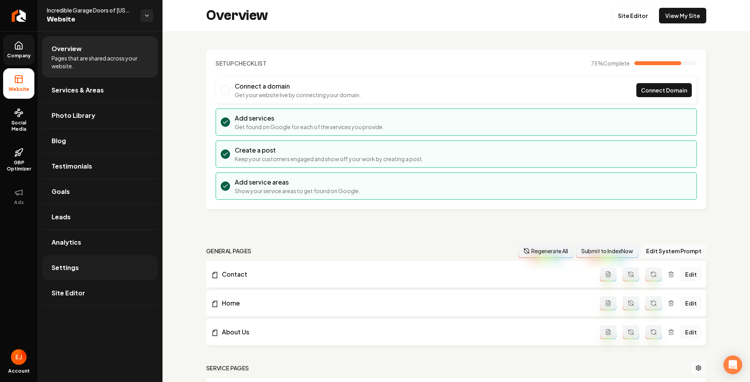
click at [77, 273] on link "Settings" at bounding box center [100, 267] width 116 height 25
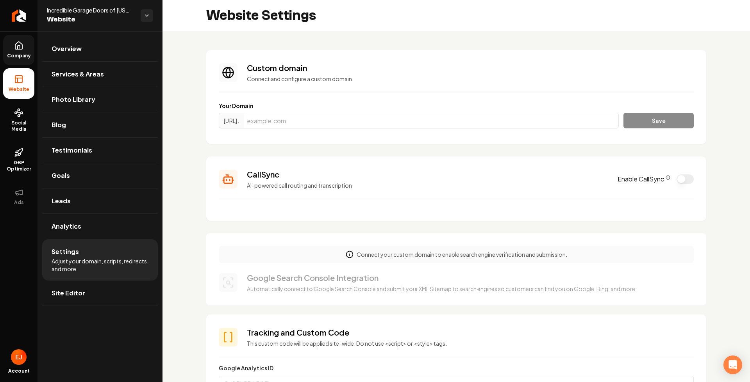
click at [666, 176] on icon "CallSync Info" at bounding box center [668, 177] width 5 height 5
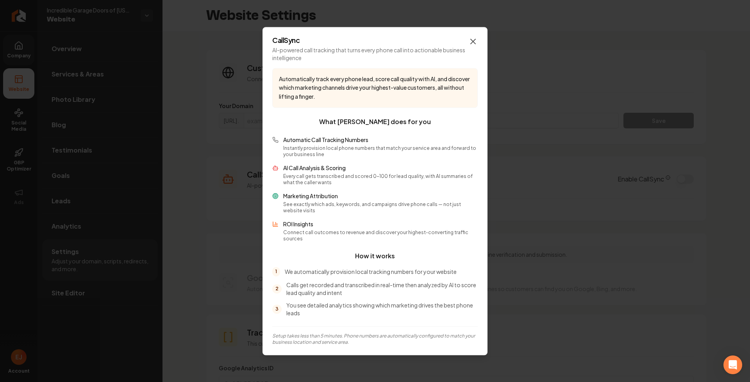
click at [470, 45] on icon "button" at bounding box center [472, 41] width 9 height 9
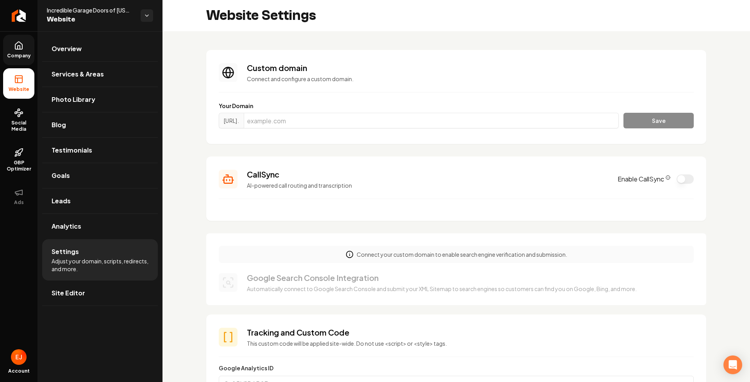
click at [677, 182] on button "Enable CallSync" at bounding box center [684, 179] width 17 height 9
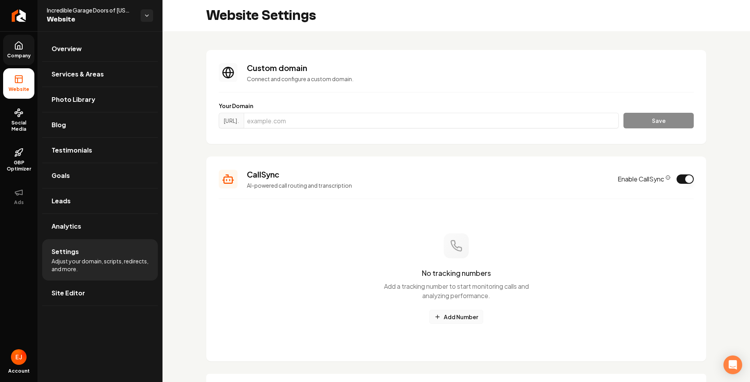
click at [459, 317] on button "Add Number" at bounding box center [456, 317] width 54 height 14
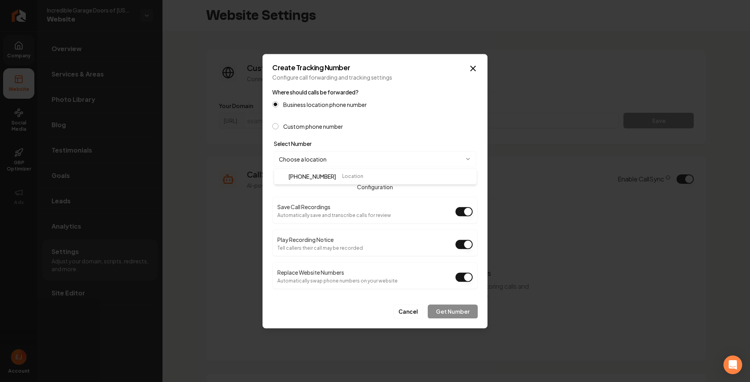
click at [325, 162] on body "Company Website Social Media GBP Optimizer Ads Account Incredible Garage Doors …" at bounding box center [375, 191] width 750 height 382
select select "**********"
click at [442, 318] on button "Get Number" at bounding box center [453, 312] width 50 height 14
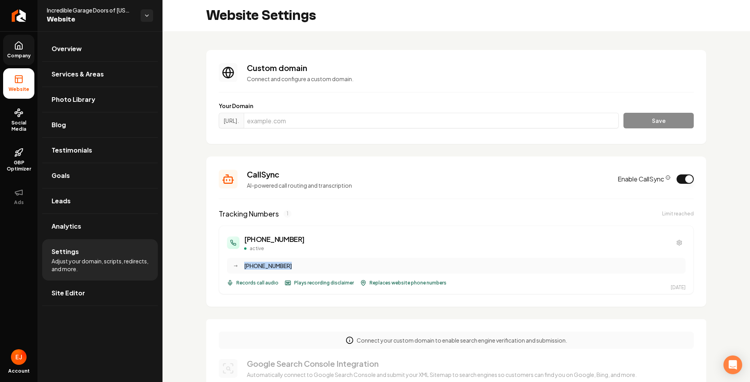
drag, startPoint x: 291, startPoint y: 269, endPoint x: 239, endPoint y: 269, distance: 52.3
click at [239, 269] on div "→ (303) 868-6193" at bounding box center [456, 266] width 459 height 16
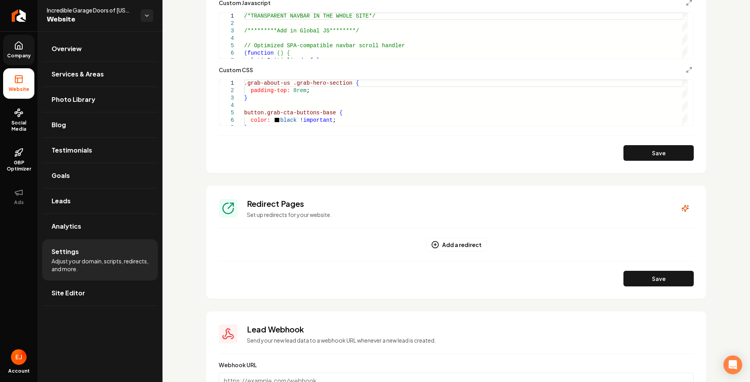
scroll to position [550, 0]
